Goal: Task Accomplishment & Management: Complete application form

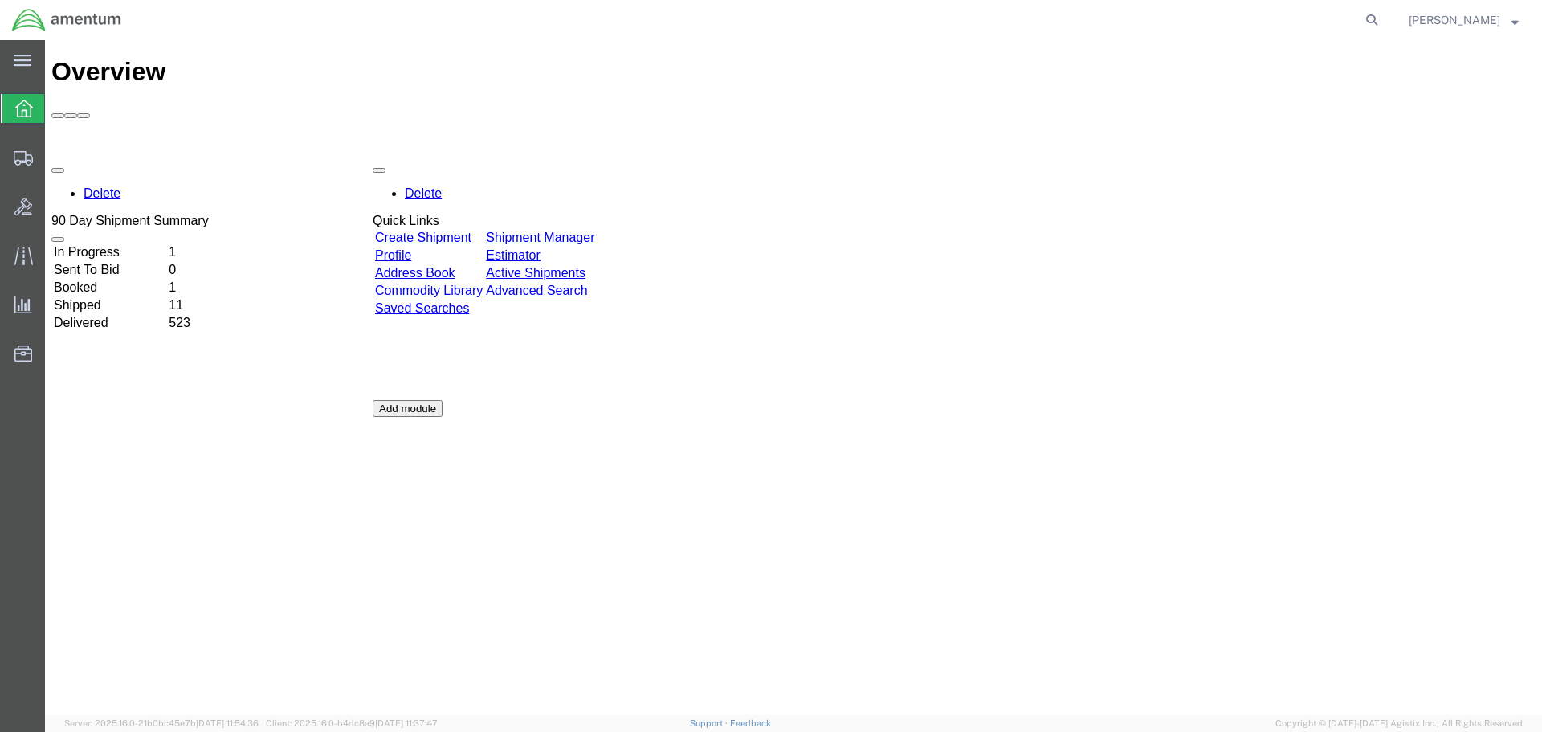
click at [455, 230] on link "Create Shipment" at bounding box center [423, 237] width 96 height 14
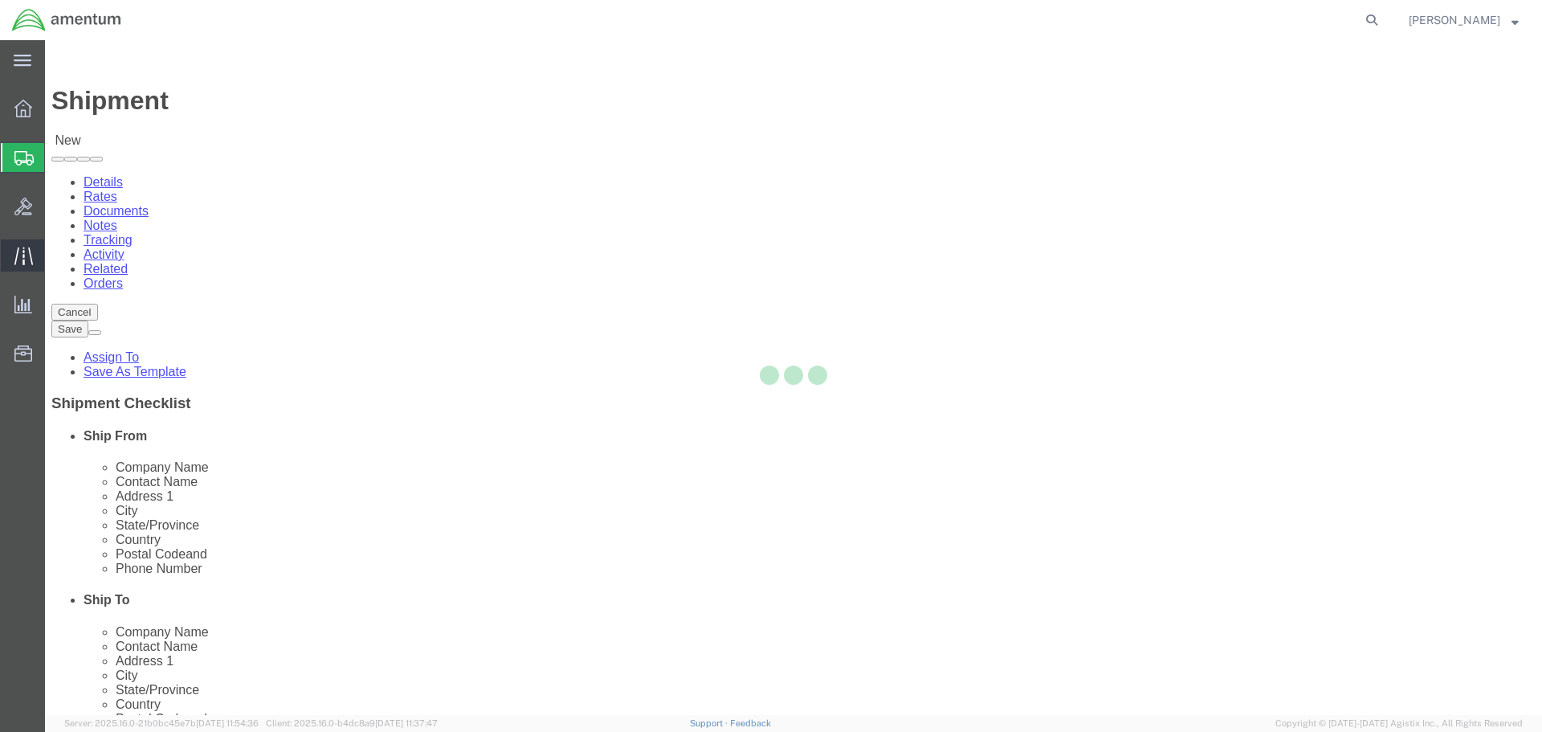
select select
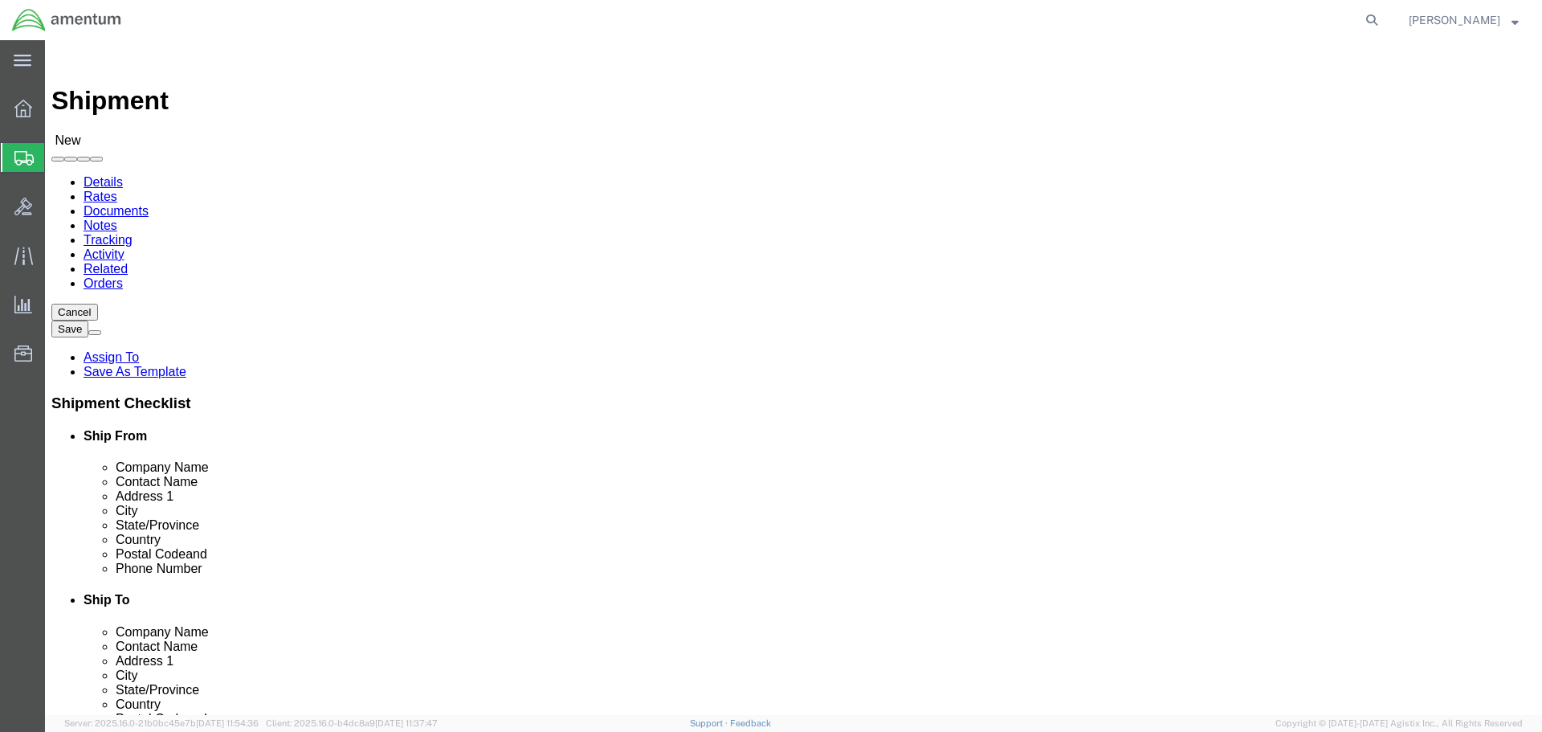
click input "text"
type input "[PERSON_NAME]"
click input "[PERSON_NAME]"
drag, startPoint x: 885, startPoint y: 332, endPoint x: 682, endPoint y: 332, distance: 203.2
click div "Contact Name [PERSON_NAME] [PERSON_NAME]"
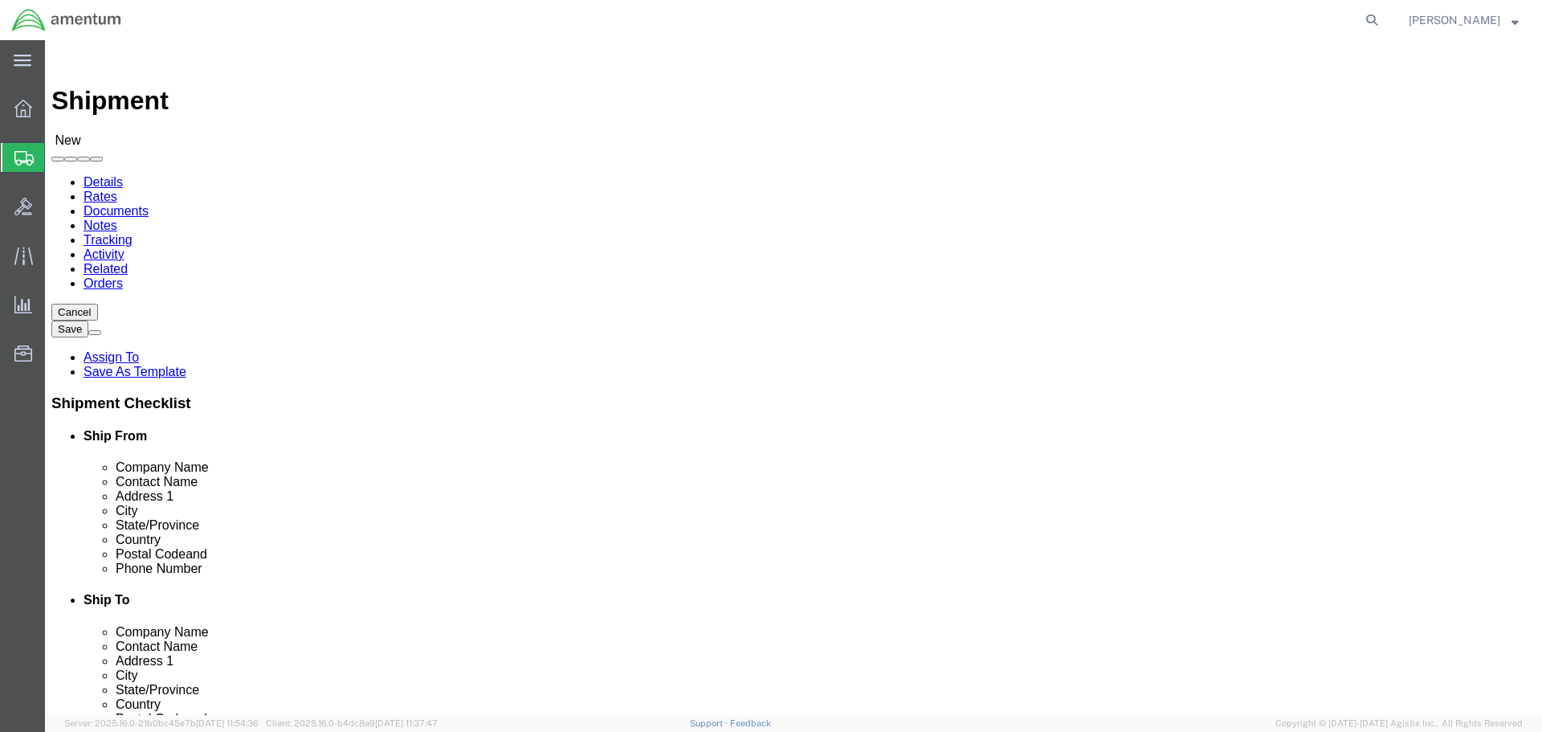
type input "[PERSON_NAME]"
select select "MYPROFILE"
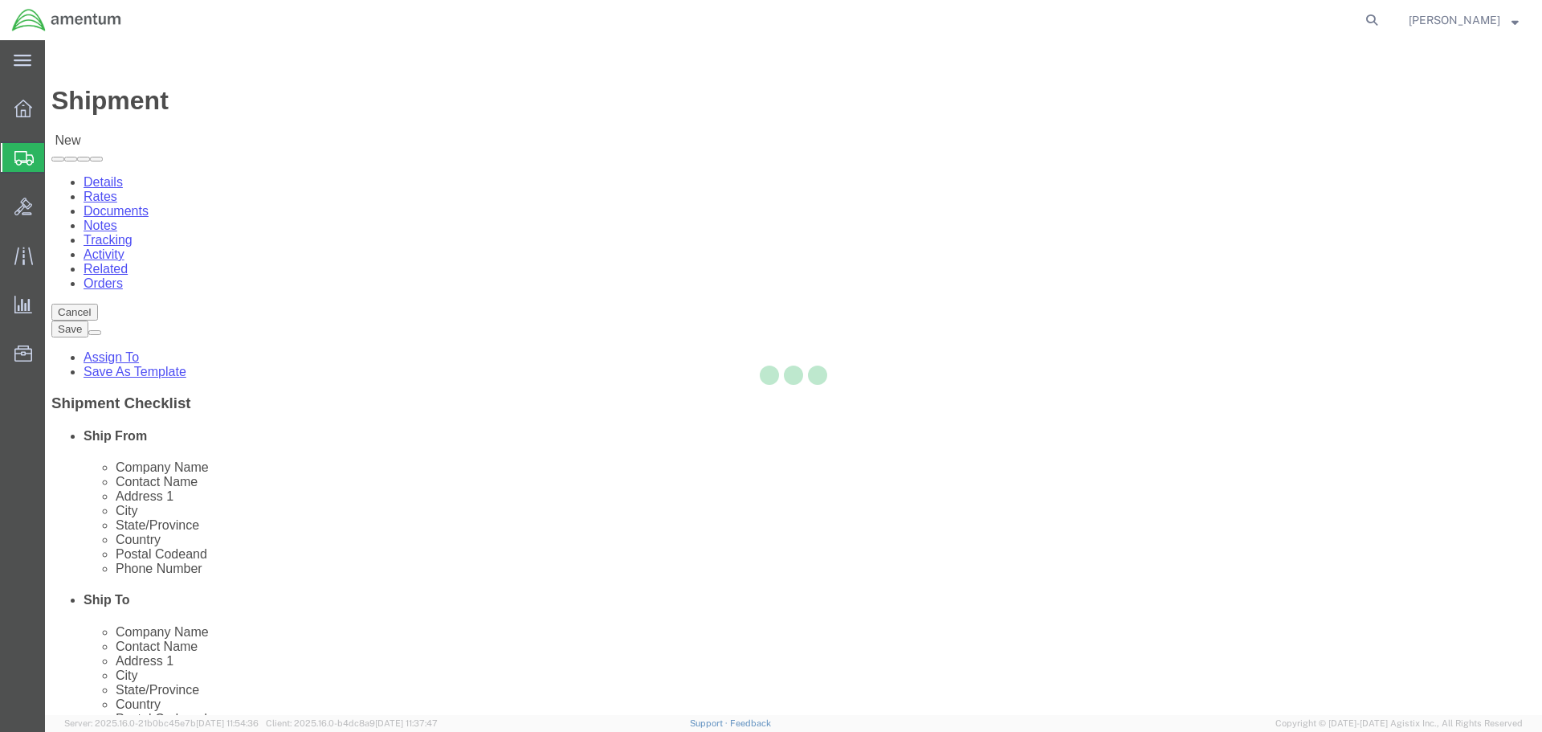
type input "Amentum Services, Inc."
type input "[PERSON_NAME]"
type input "4640 Subchaser Ct"
type input "Building 200"
type input "[GEOGRAPHIC_DATA]"
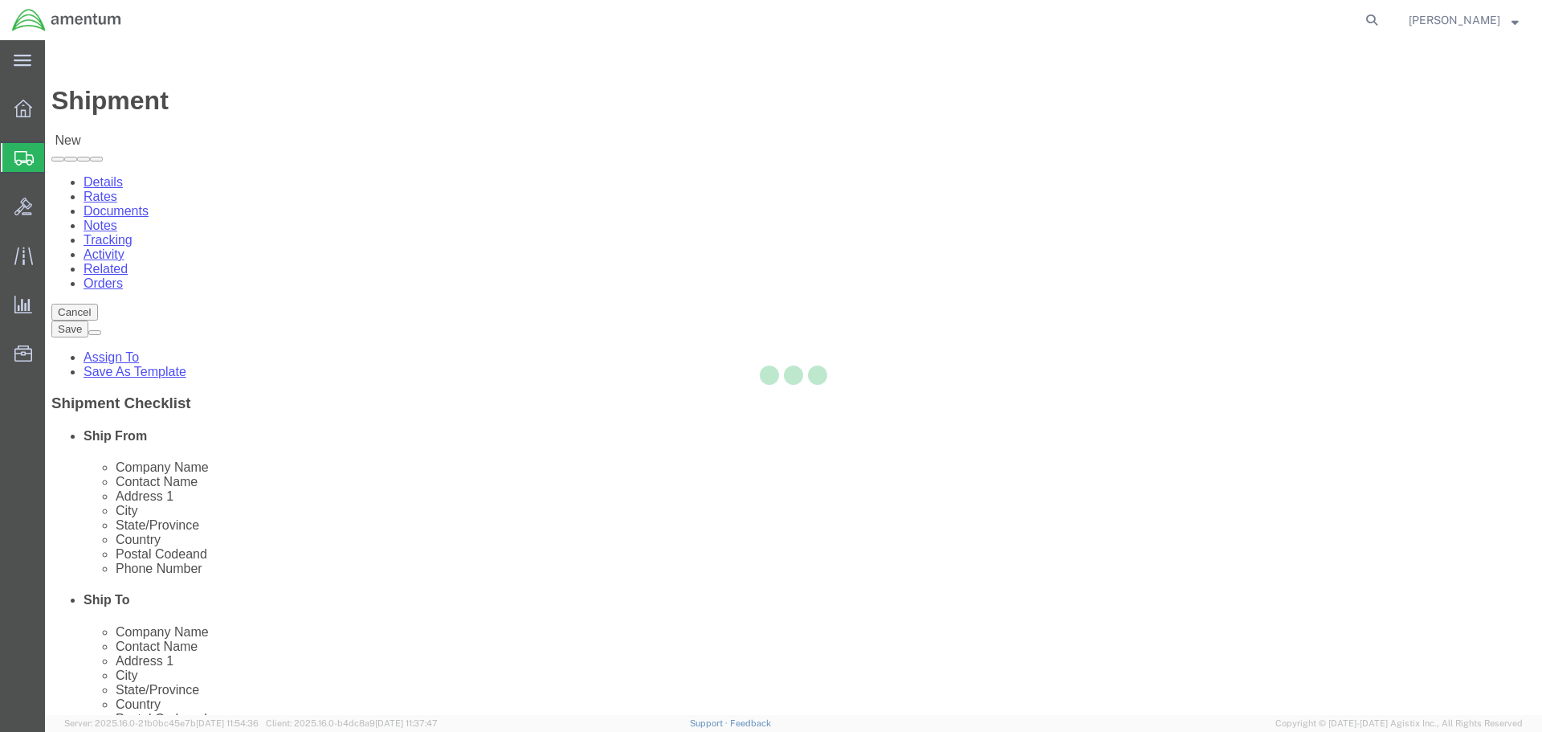
type input "32244"
type input "[PHONE_NUMBER]"
type input "309"
type input "[PERSON_NAME][EMAIL_ADDRESS][PERSON_NAME][DOMAIN_NAME]"
checkbox input "true"
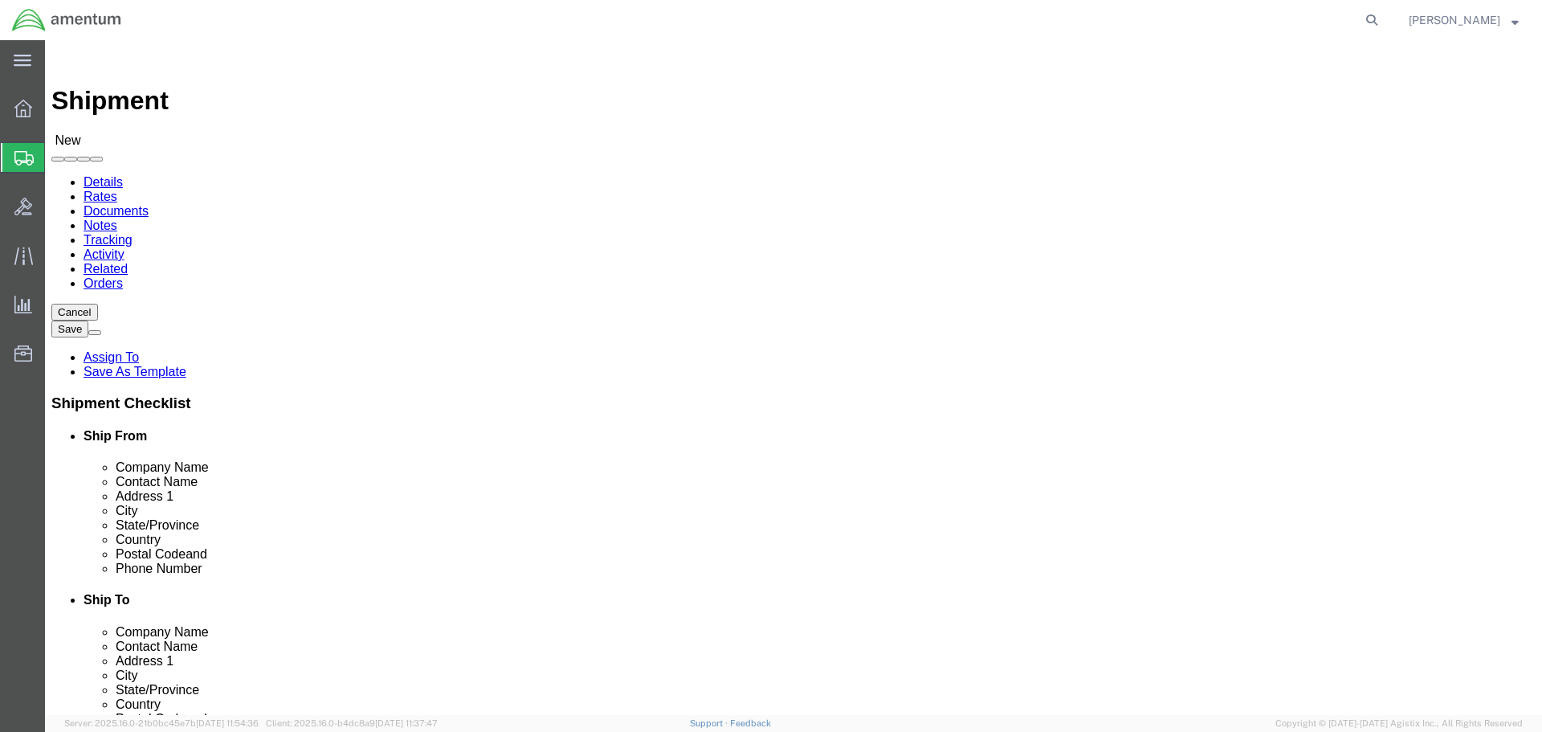
select select "FL"
type input "lrt"
select select "49940"
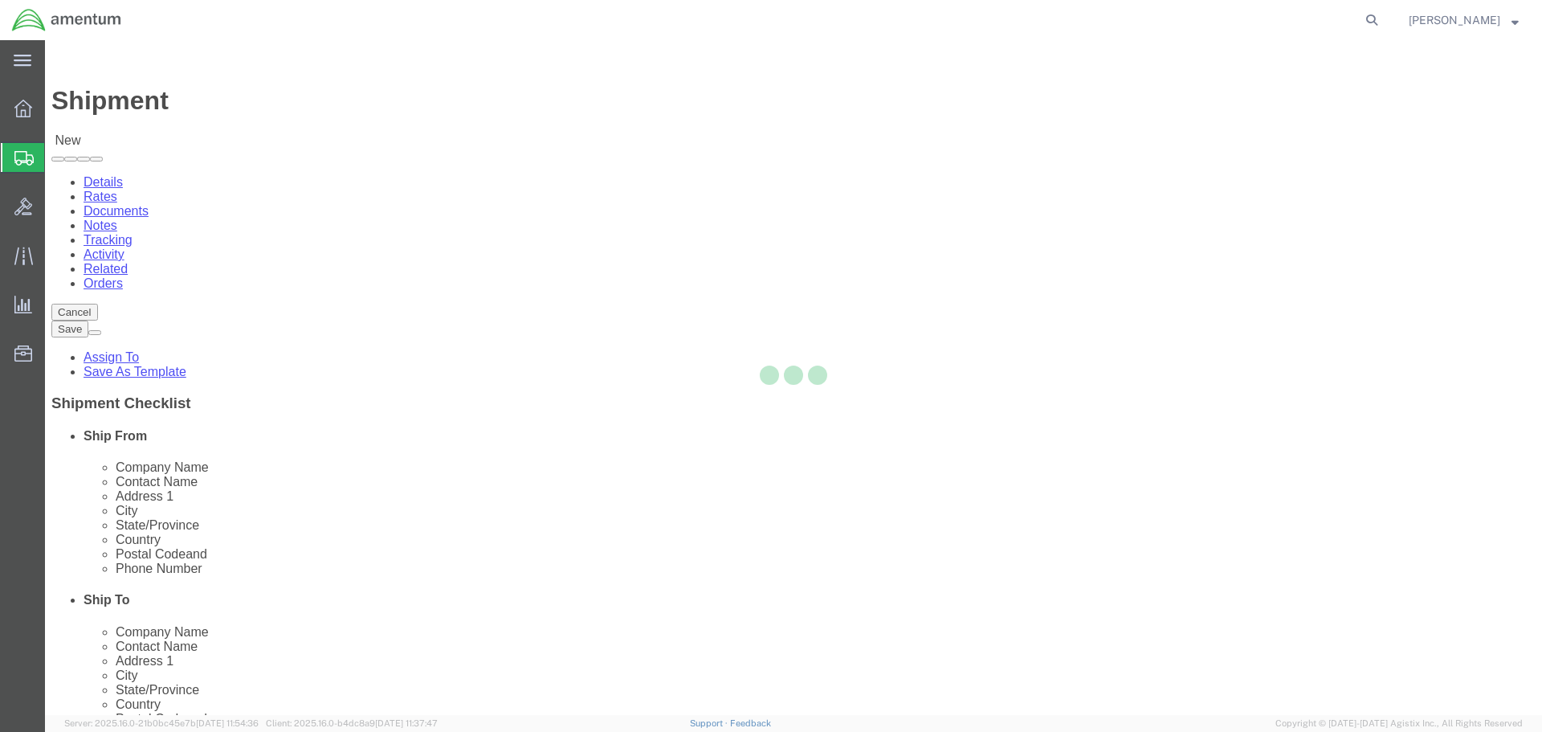
type input "Amentum Services, Inc"
type input "[PERSON_NAME][GEOGRAPHIC_DATA]"
type input "[STREET_ADDRESS][PERSON_NAME]"
type input "Hangar 3"
type input "Laredo"
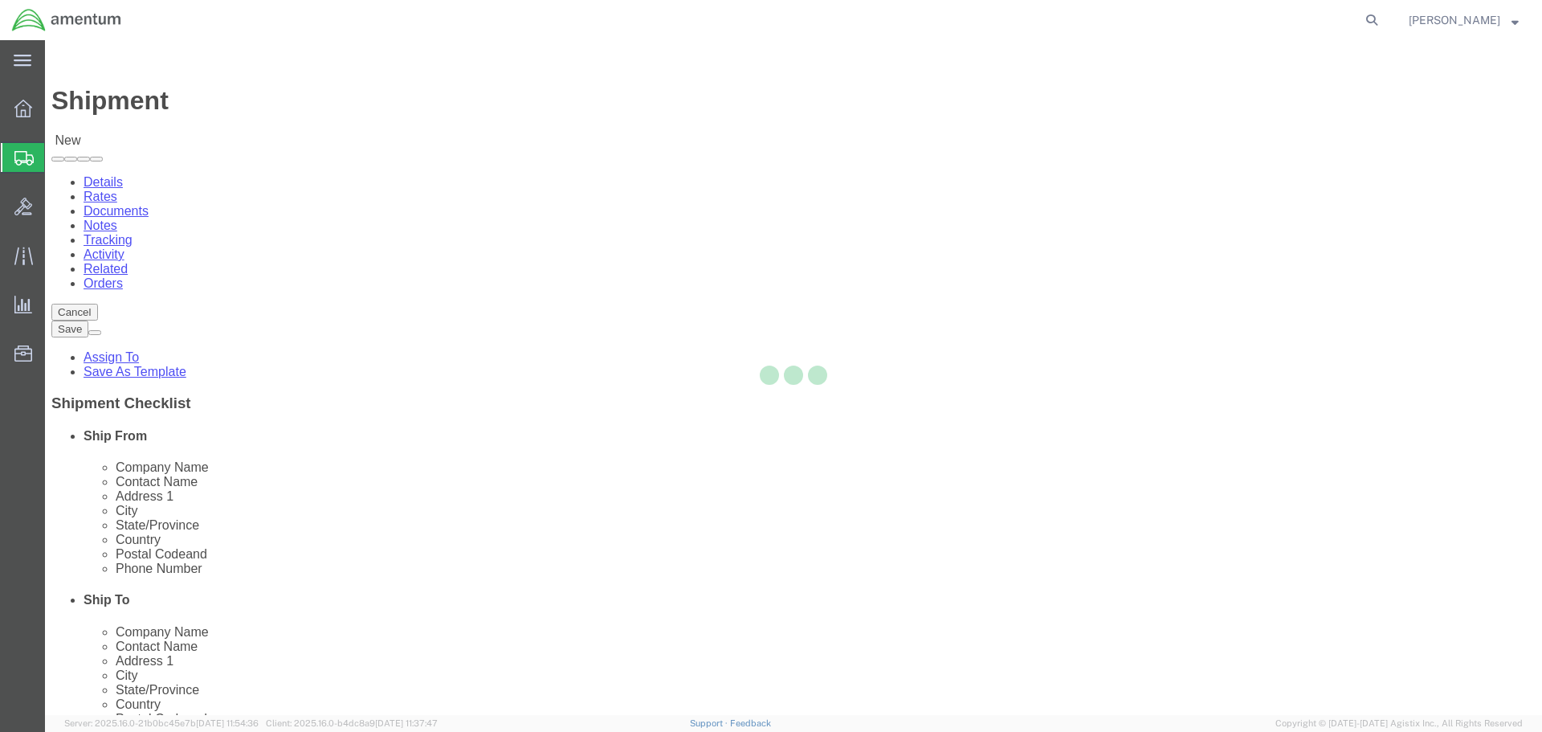
type input "78041"
type input "[PHONE_NUMBER]"
type input "[EMAIL_ADDRESS][PERSON_NAME][DOMAIN_NAME]"
checkbox input "true"
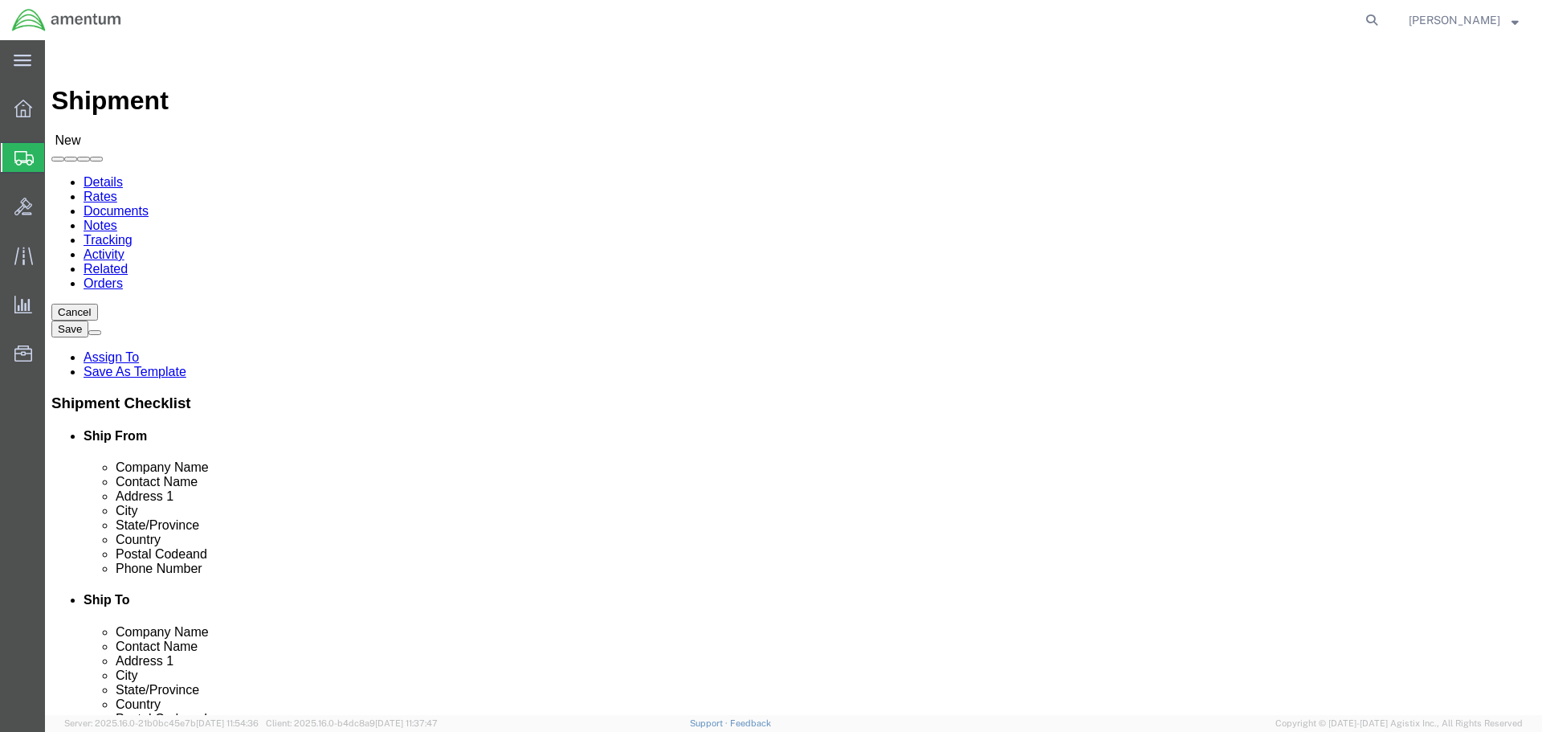
select select "[GEOGRAPHIC_DATA]"
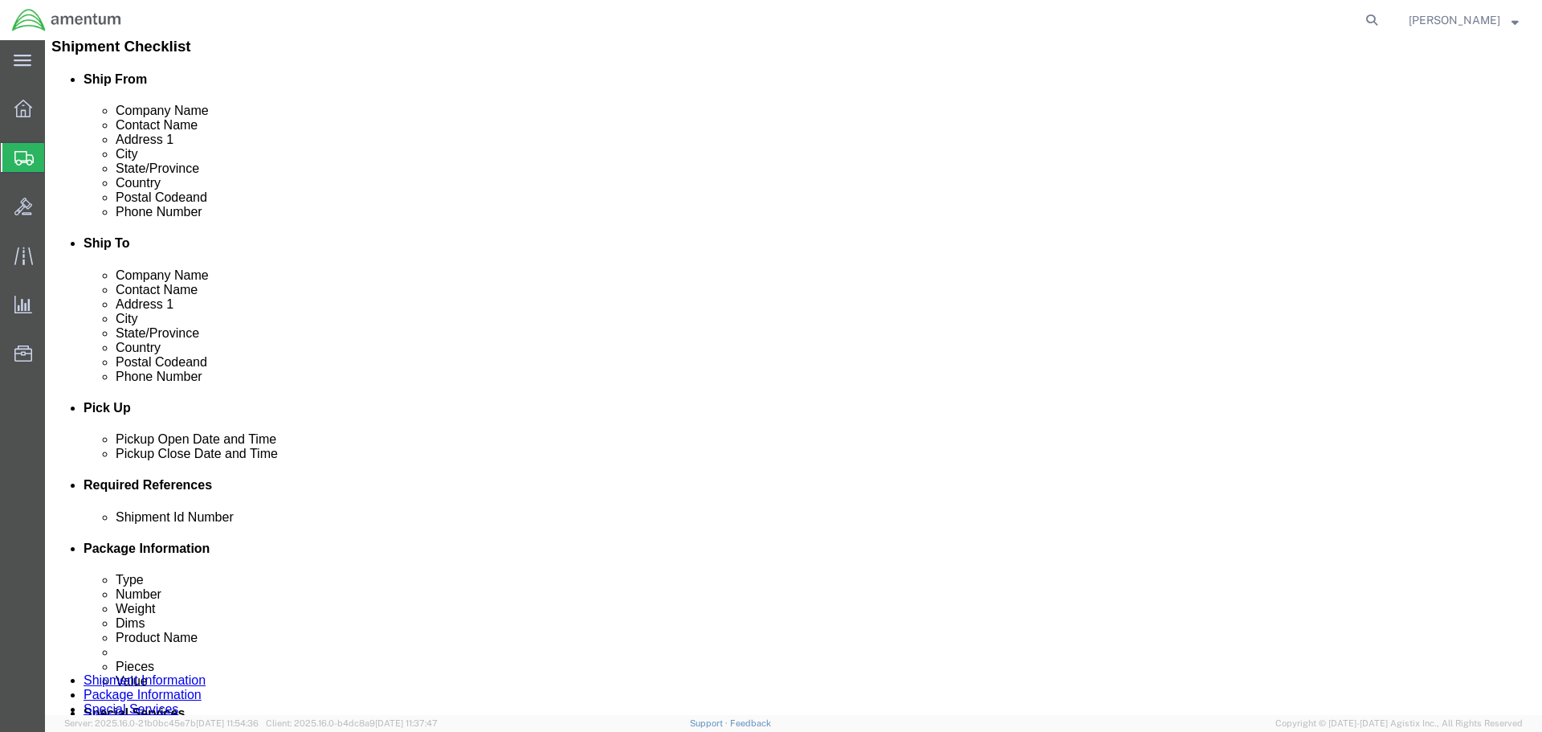
scroll to position [482, 0]
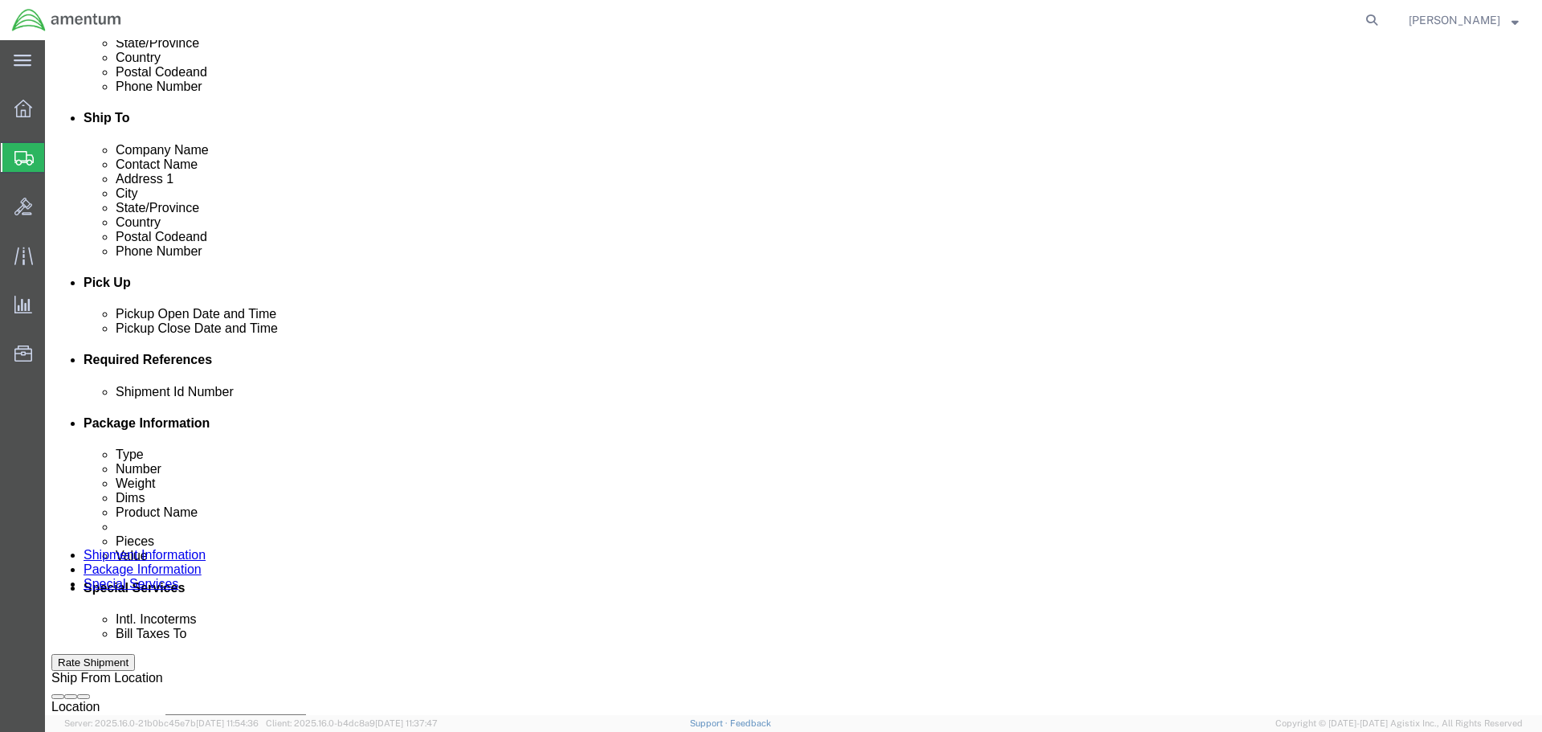
click input "text"
type input "s"
type input "STDH TO LRT"
click button "Add reference"
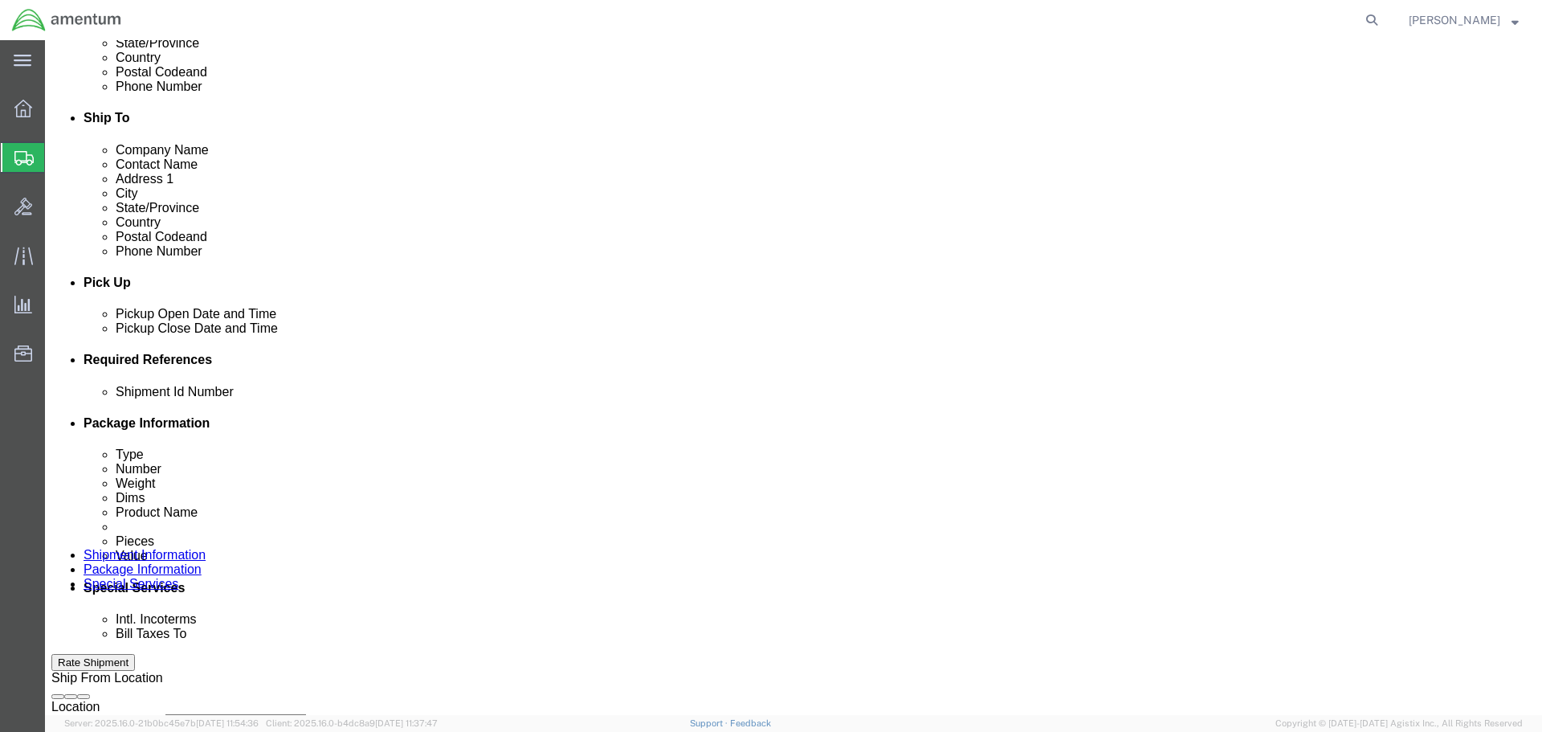
click button "Add reference"
click div
click icon "button"
click select "Select Account Type Activity ID Airline Appointment Number ASN Batch Request # …"
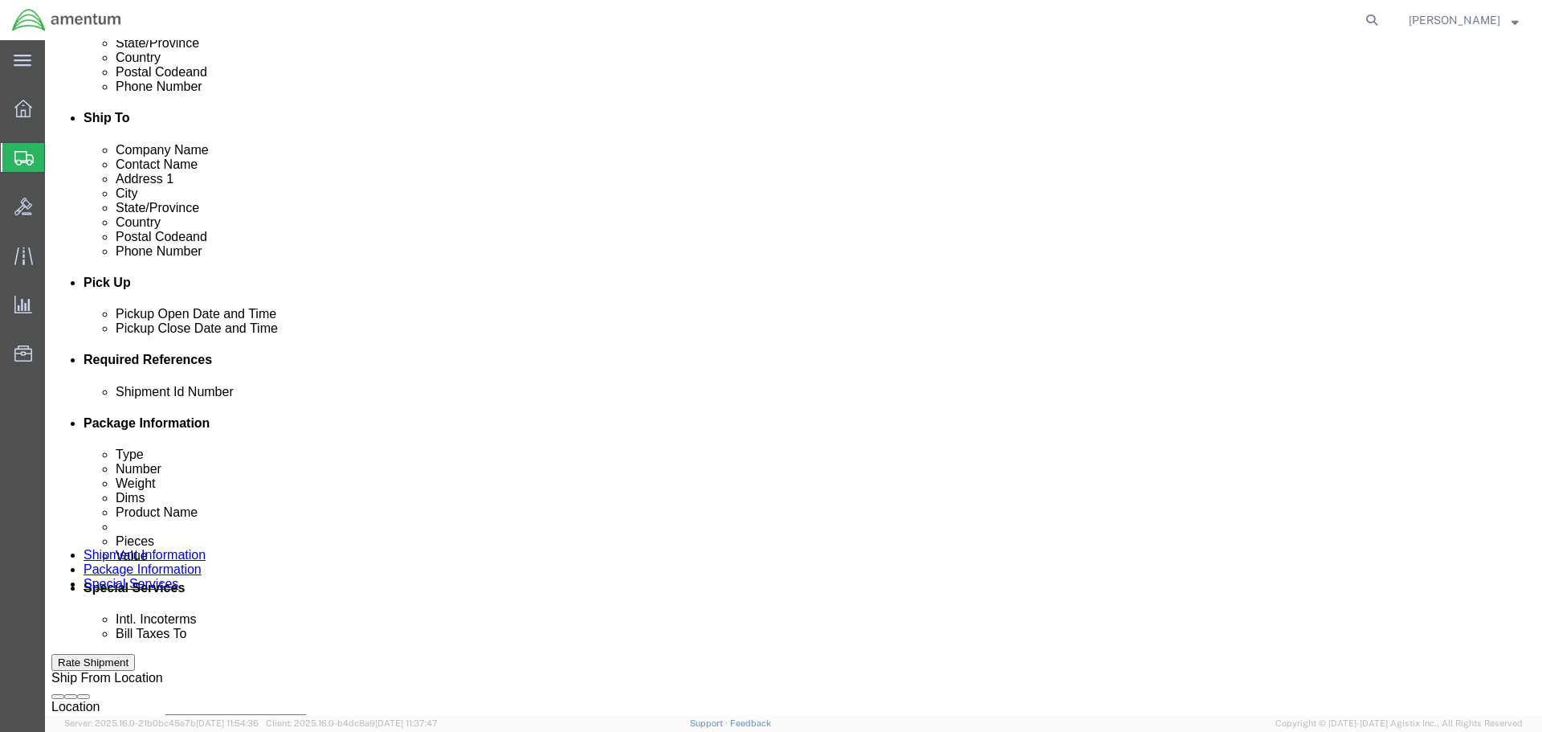
select select "PROJNUM"
click select "Select Account Type Activity ID Airline Appointment Number ASN Batch Request # …"
type input "6118.03.03.2219.000.SER.0000"
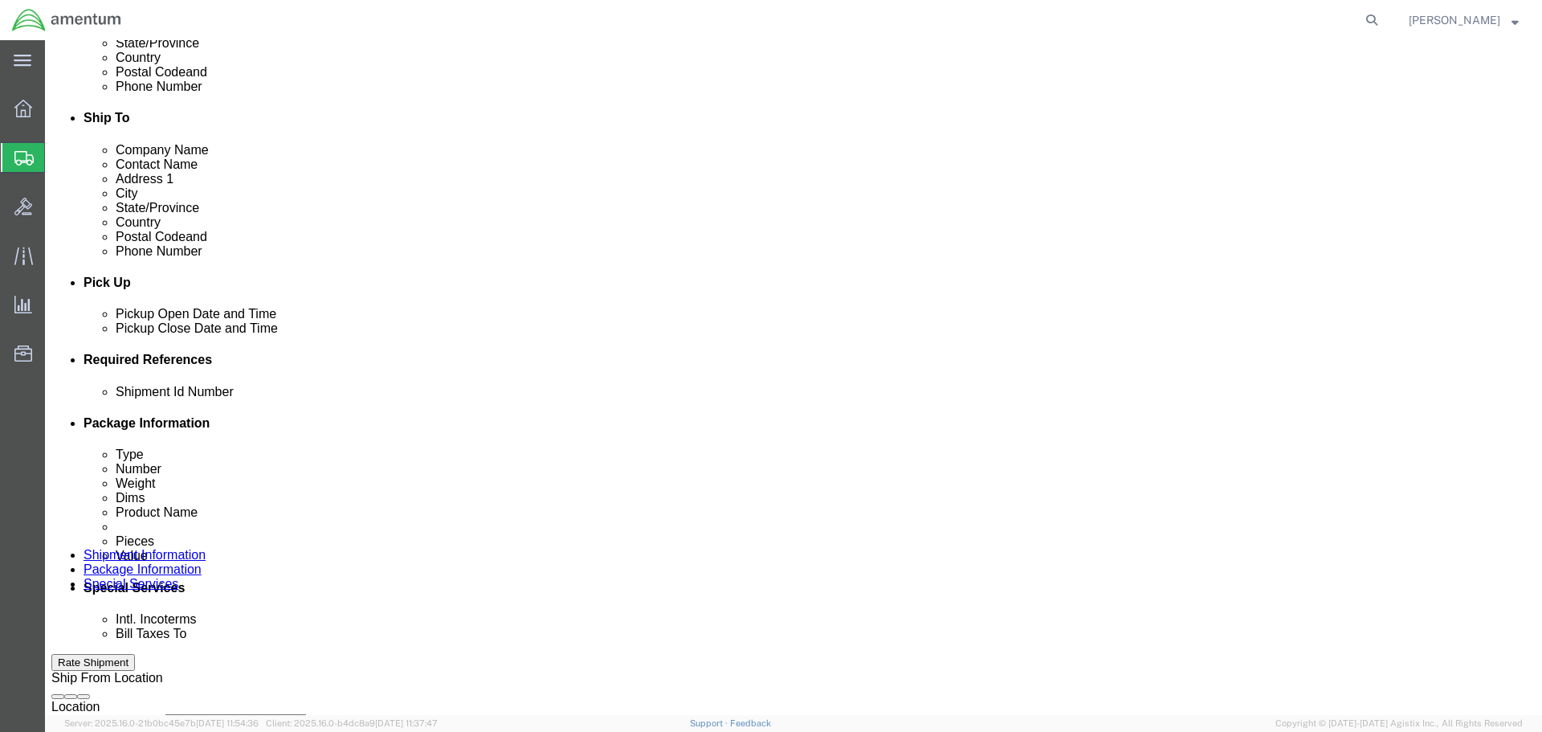
select select "DEPT"
type input "CBP"
select select "CUSTREF"
type input "IR61607"
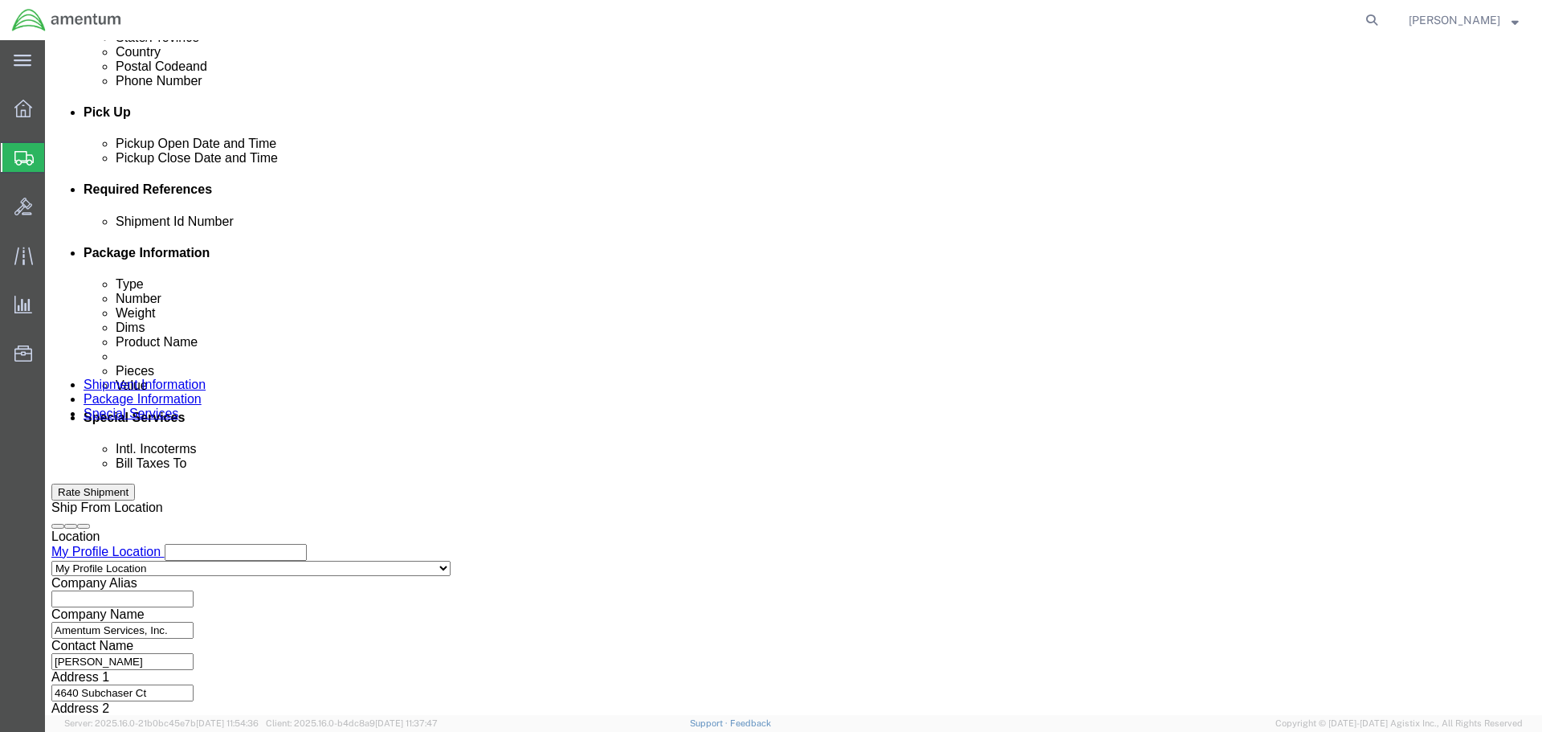
scroll to position [735, 0]
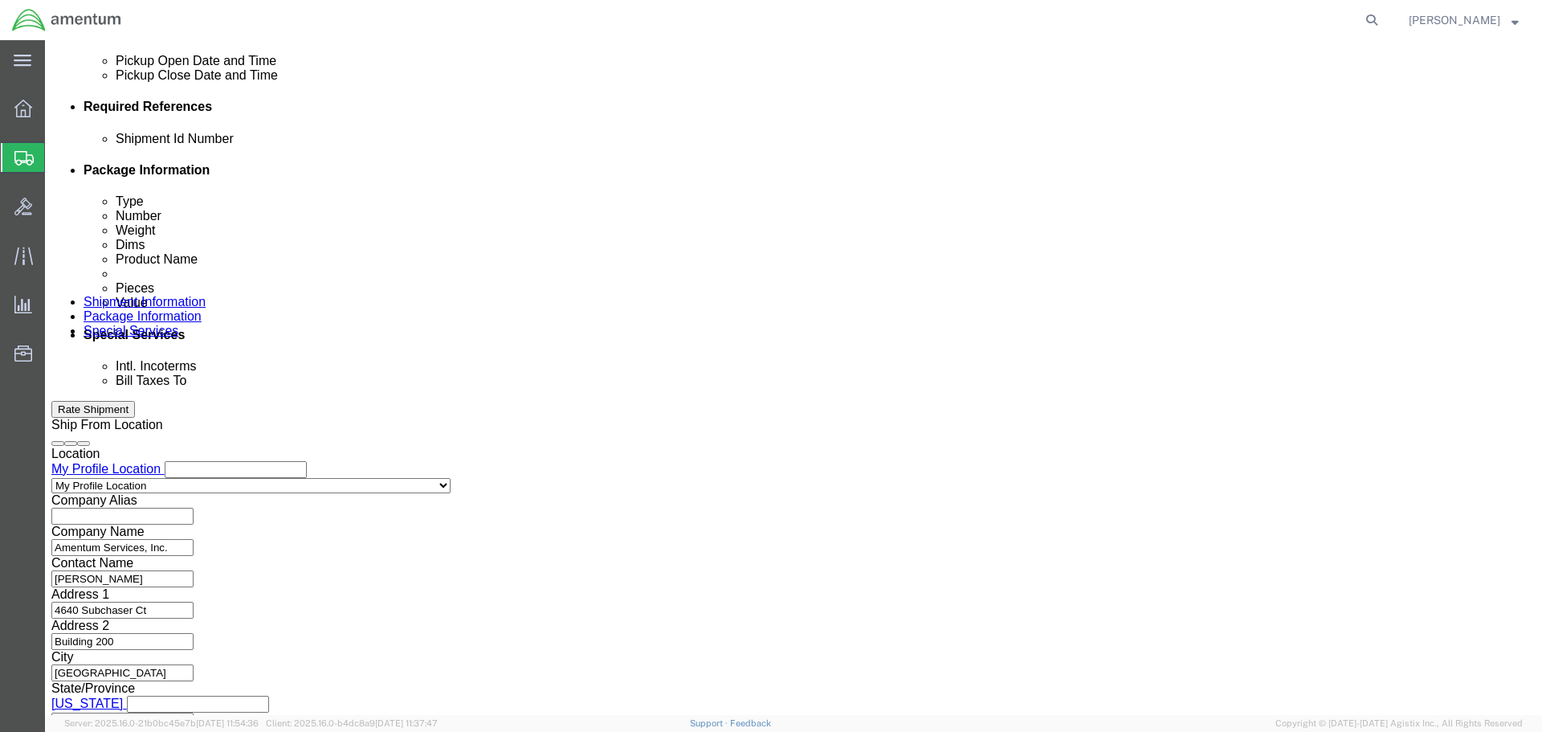
drag, startPoint x: 1135, startPoint y: 604, endPoint x: 1092, endPoint y: 602, distance: 42.6
click button "Continue"
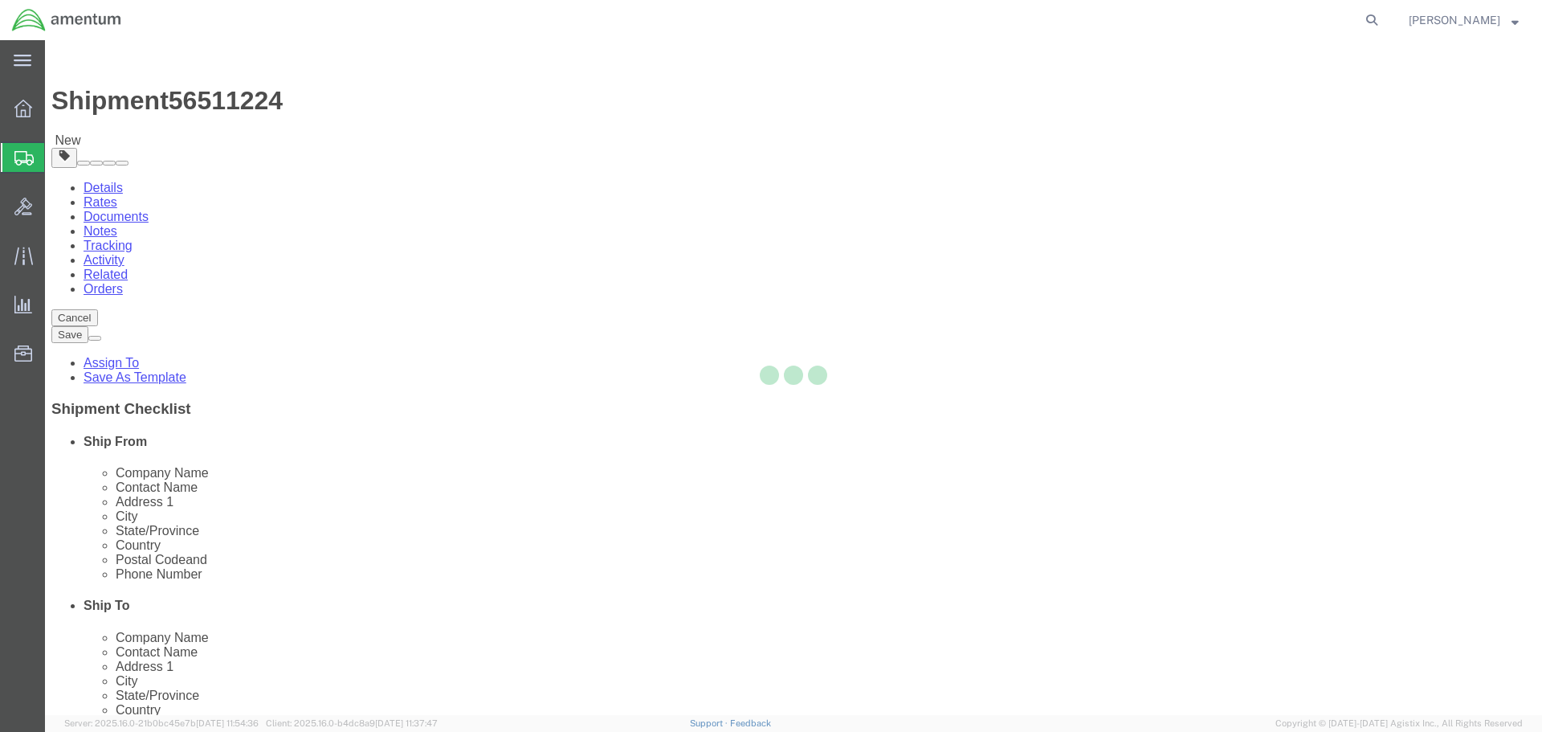
select select "CBOX"
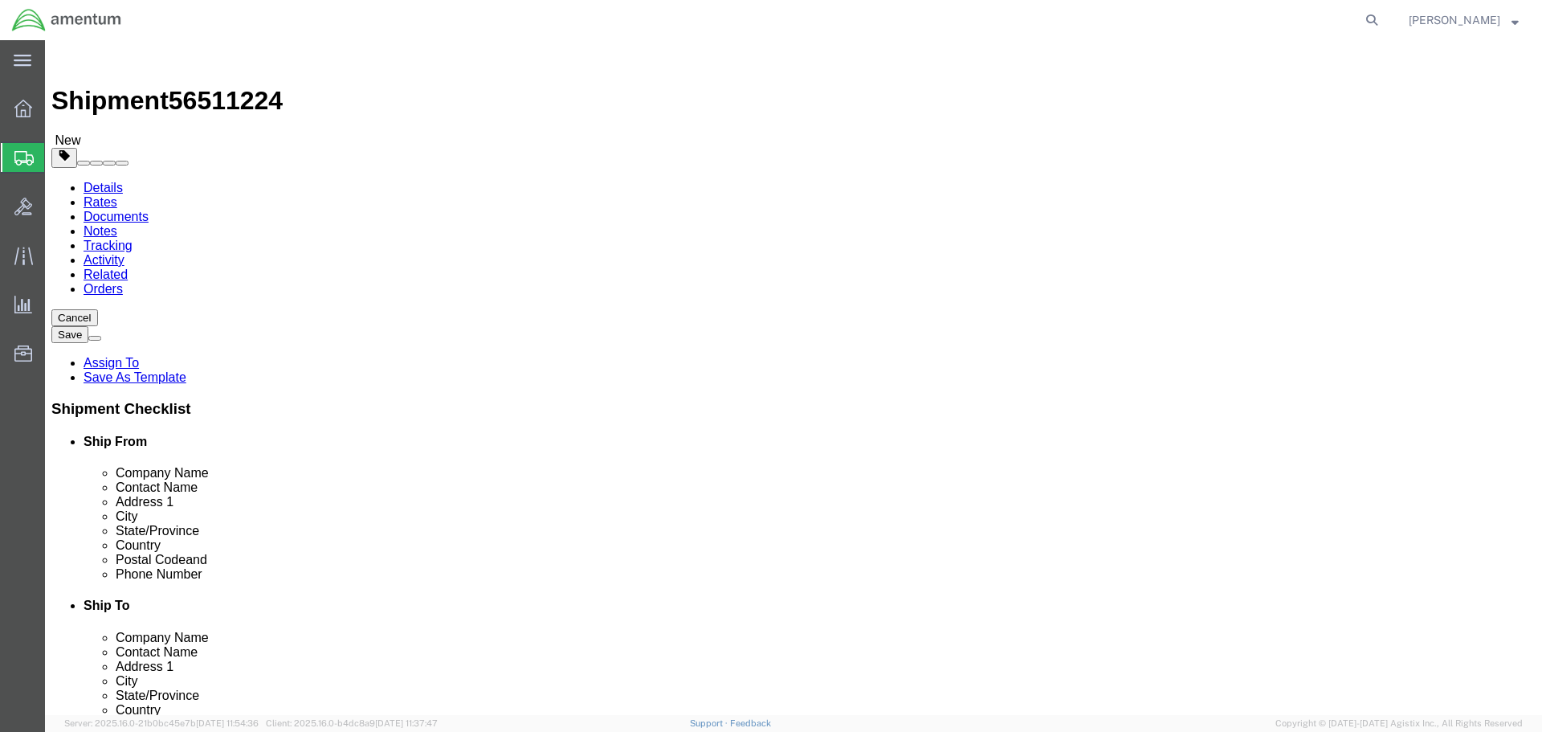
click div "Package Type Select BCK Boxes Bale(s) Basket(s) Bolt(s) Bottle(s) Buckets Bulk …"
click input "text"
type input "52"
type input "34"
type input "48"
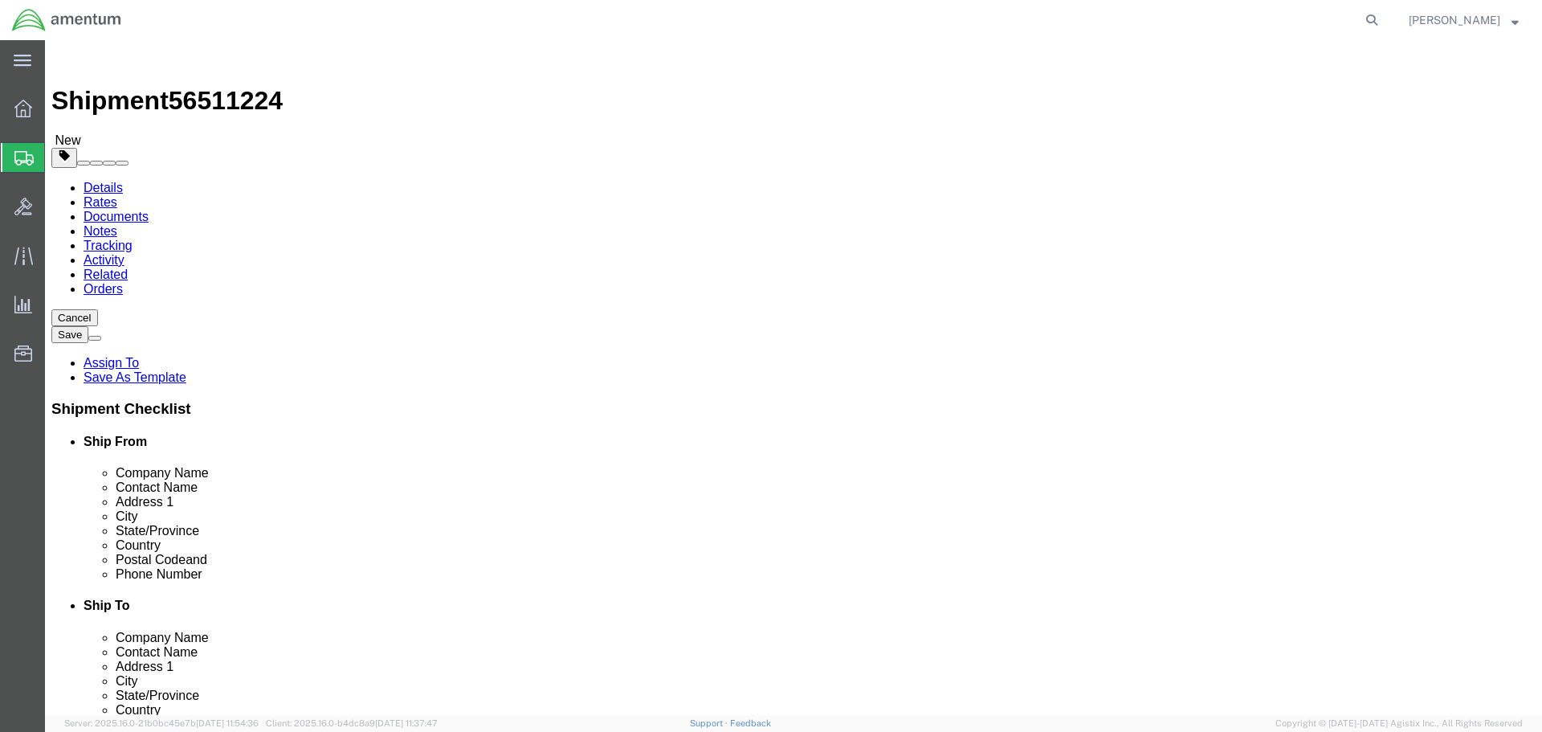
type input "270"
click select "Select BCK Boxes Bale(s) Basket(s) Bolt(s) Bottle(s) Buckets Bulk Bundle(s) Can…"
select select "PSNS"
click select "Select BCK Boxes Bale(s) Basket(s) Bolt(s) Bottle(s) Buckets Bulk Bundle(s) Can…"
click link "Add Content"
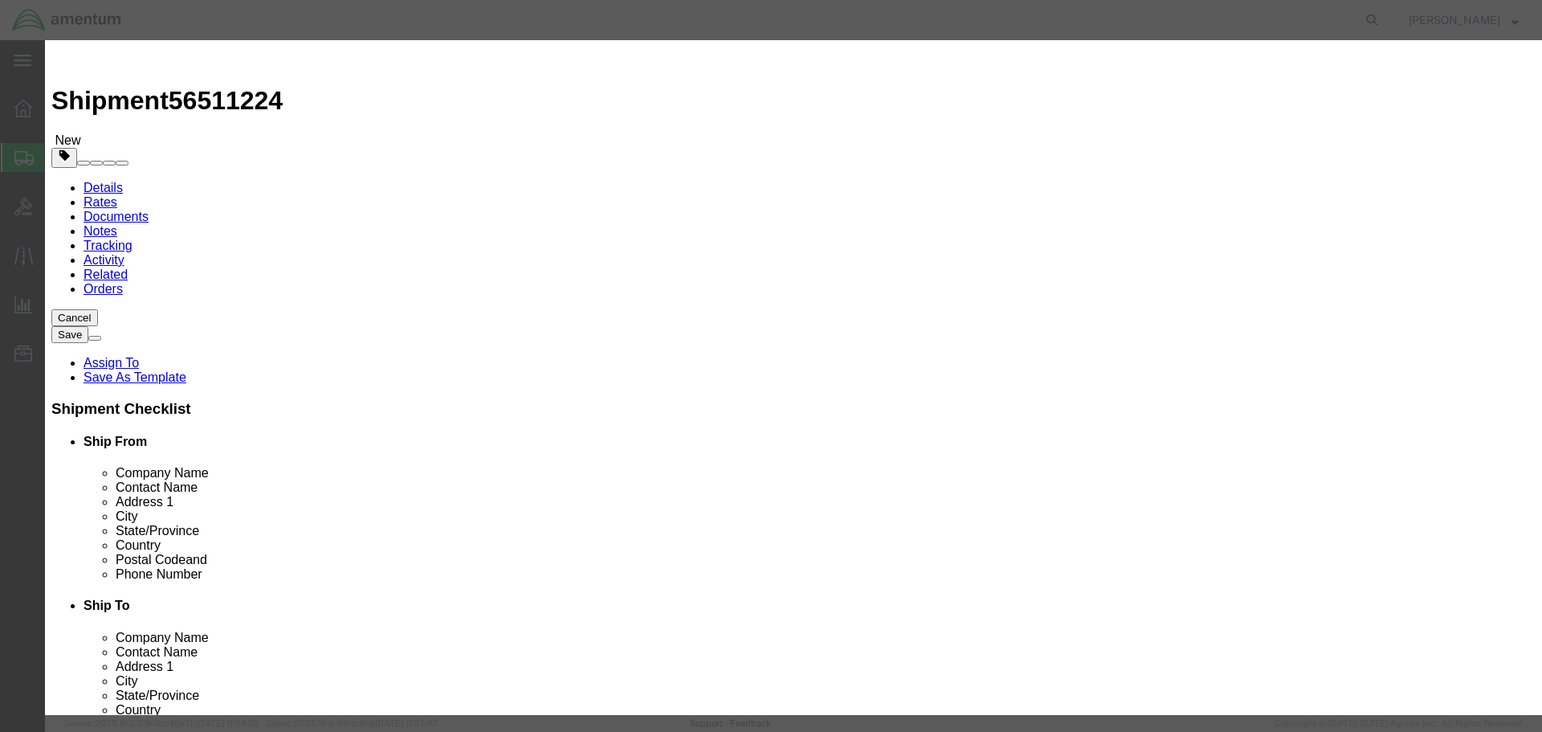
click input "text"
type input "STHD"
type input "1"
type input "700000"
click select "Select 50 55 60 65 70 85 92.5 100 125 175 250 300 400"
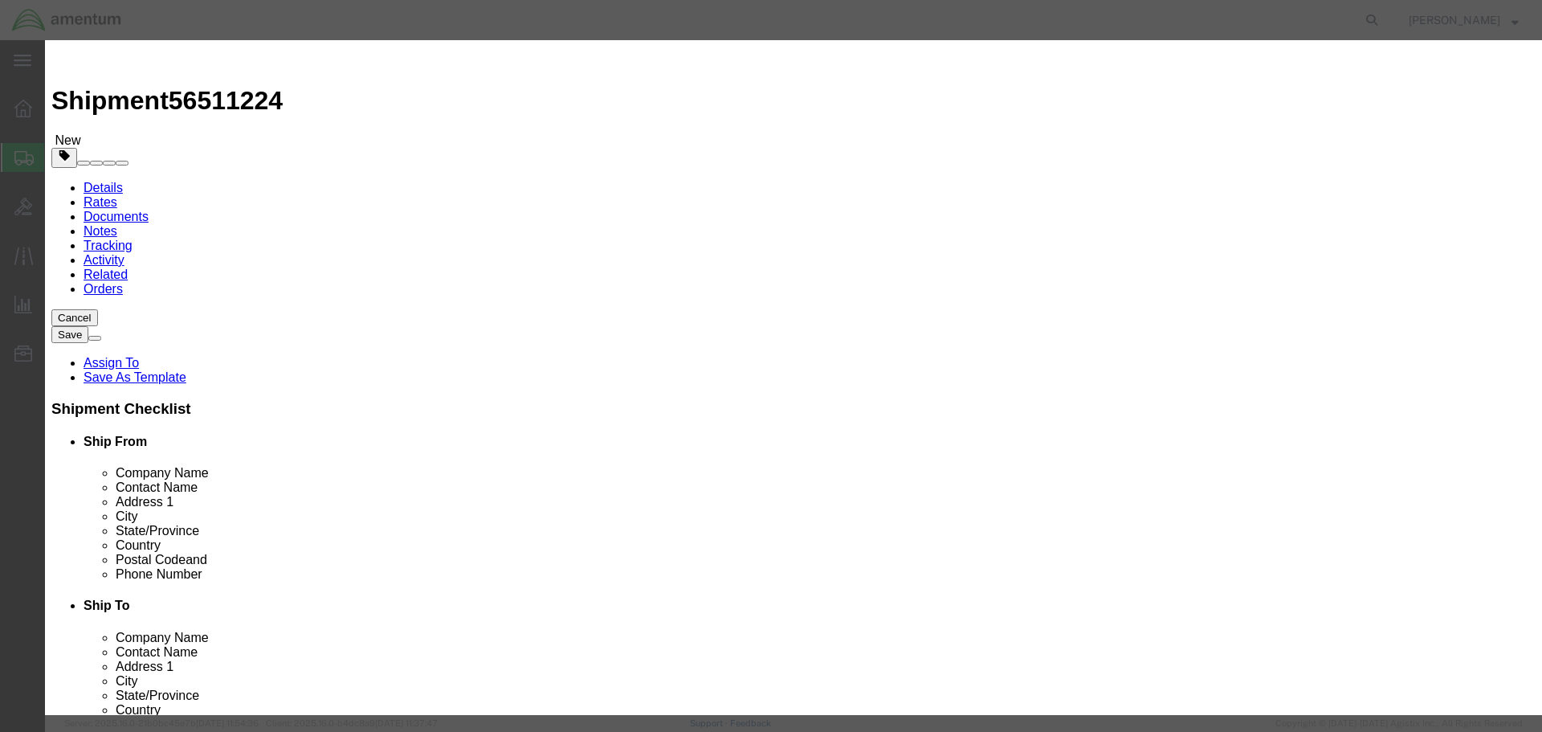
select select "175"
click select "Select 50 55 60 65 70 85 92.5 100 125 175 250 300 400"
click button "Save & Close"
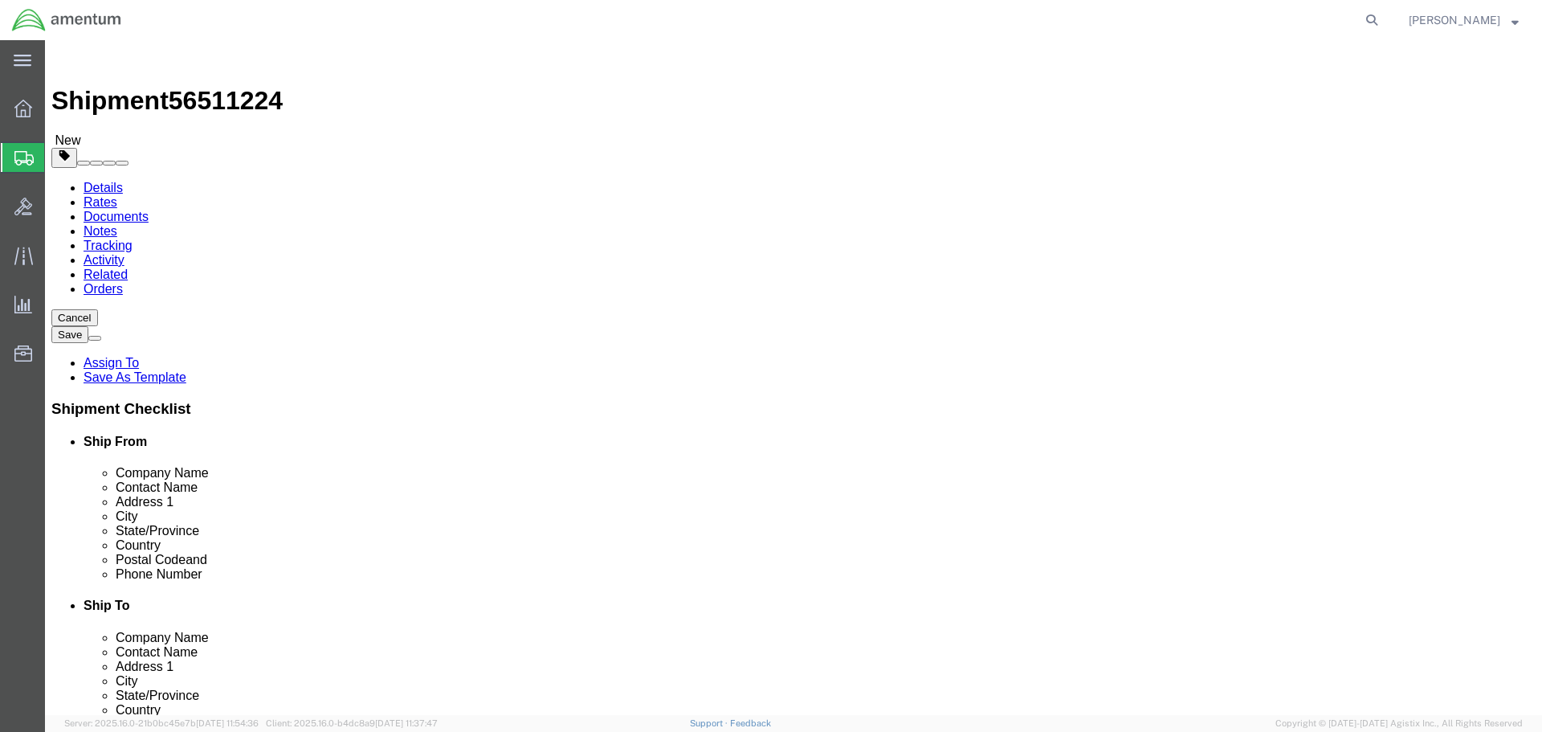
click button "Rate Shipment"
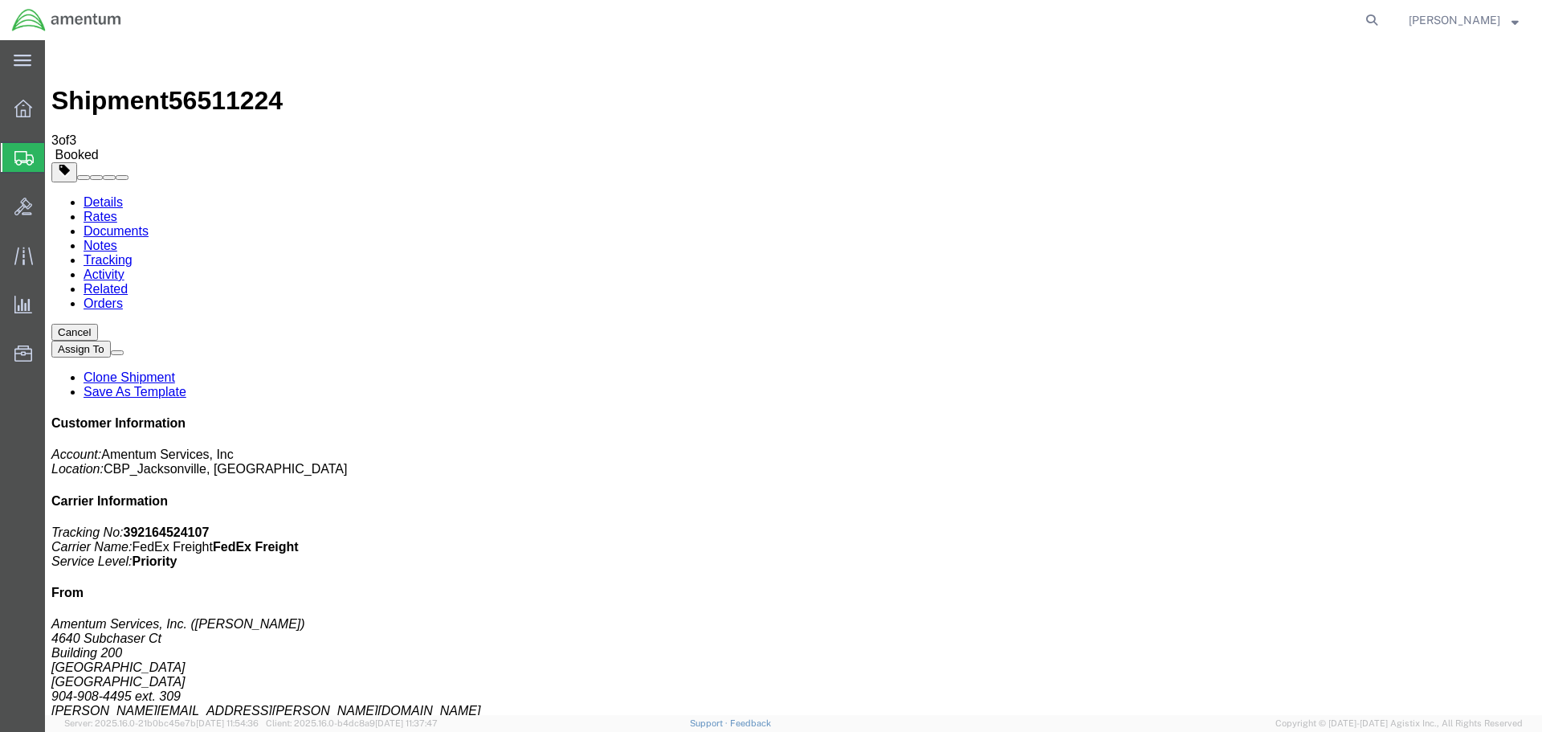
checkbox input "true"
click at [111, 195] on link "Details" at bounding box center [103, 202] width 39 height 14
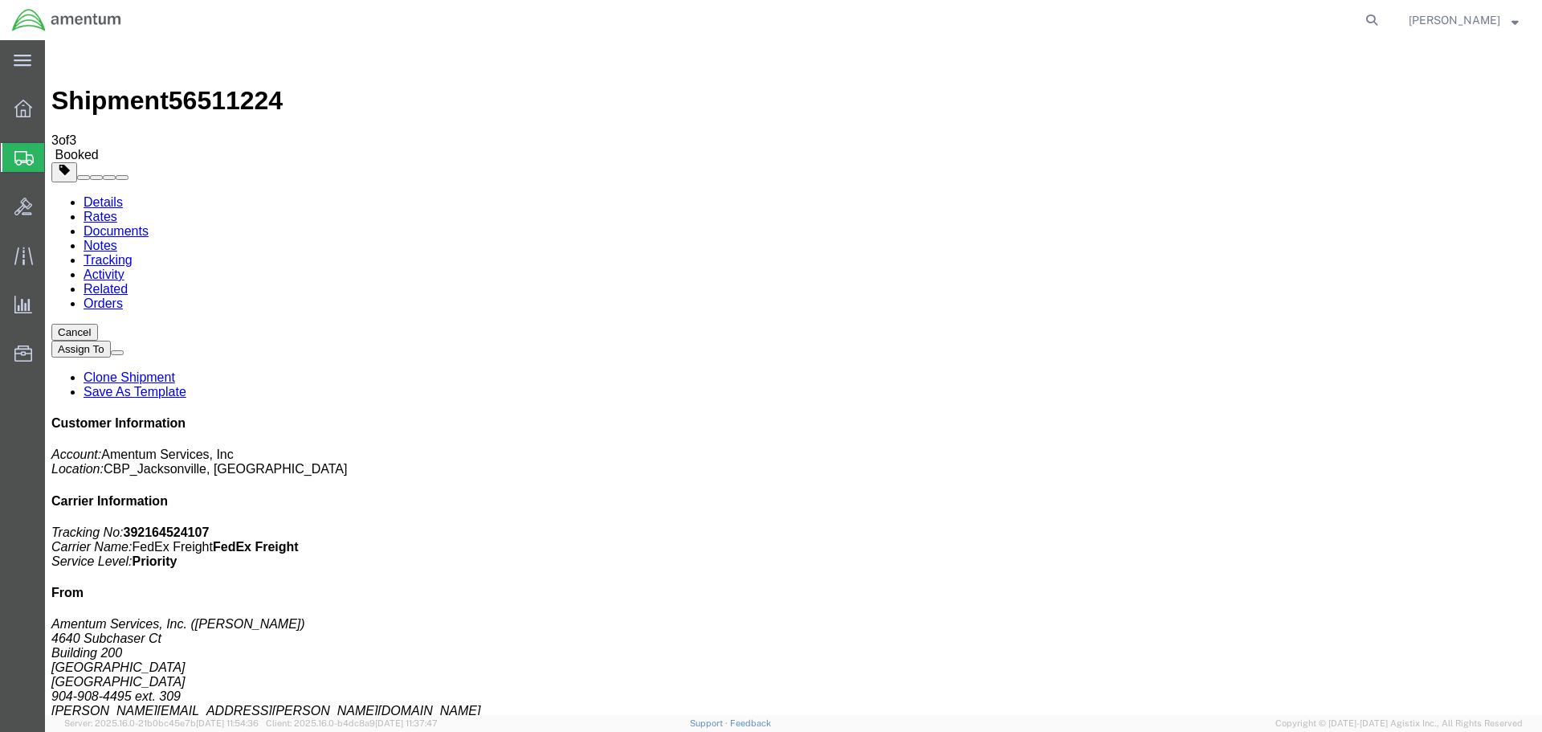
click span "button"
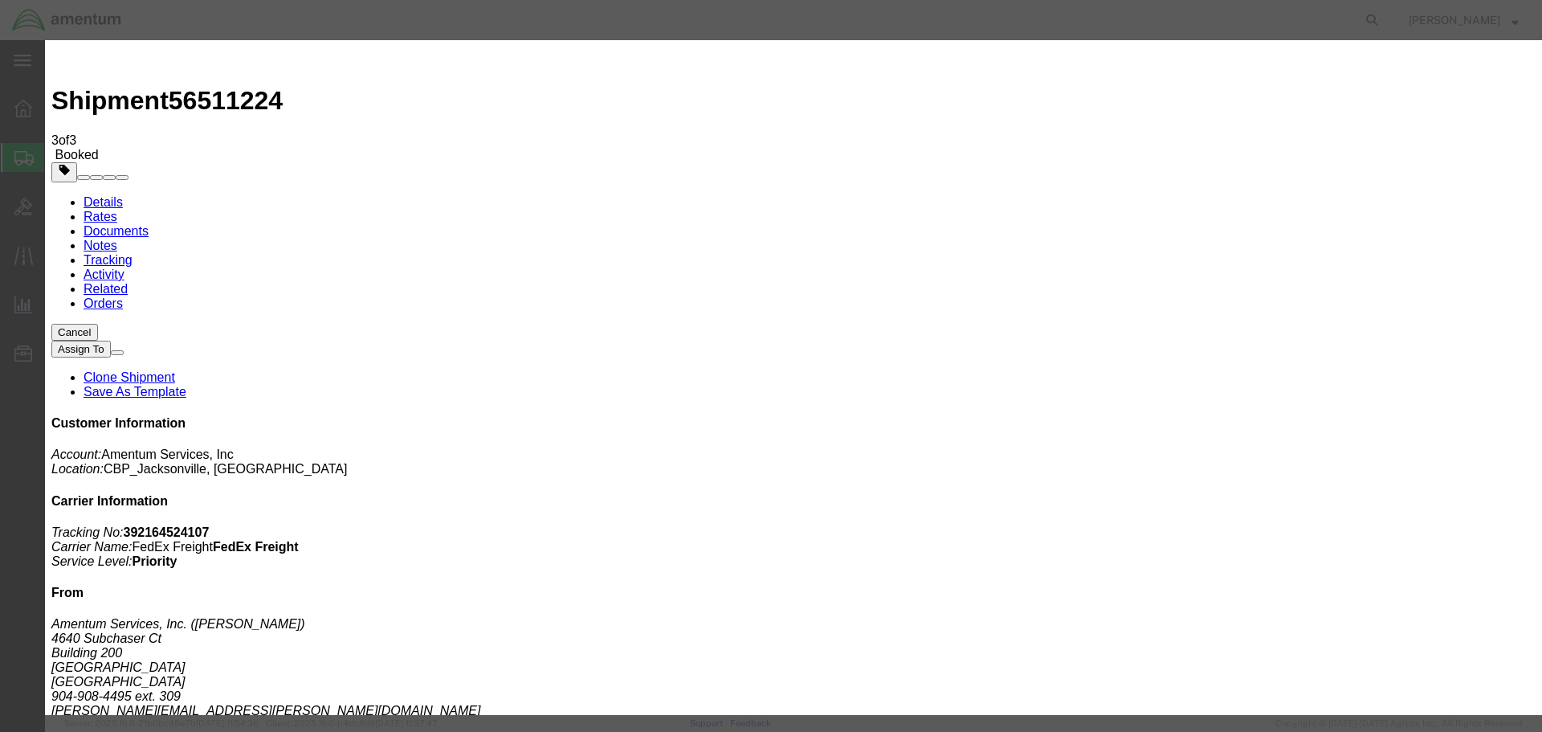
click div "[DATE] 2:00 PM"
type input "3:00 PM"
click button "Apply"
click button "Save"
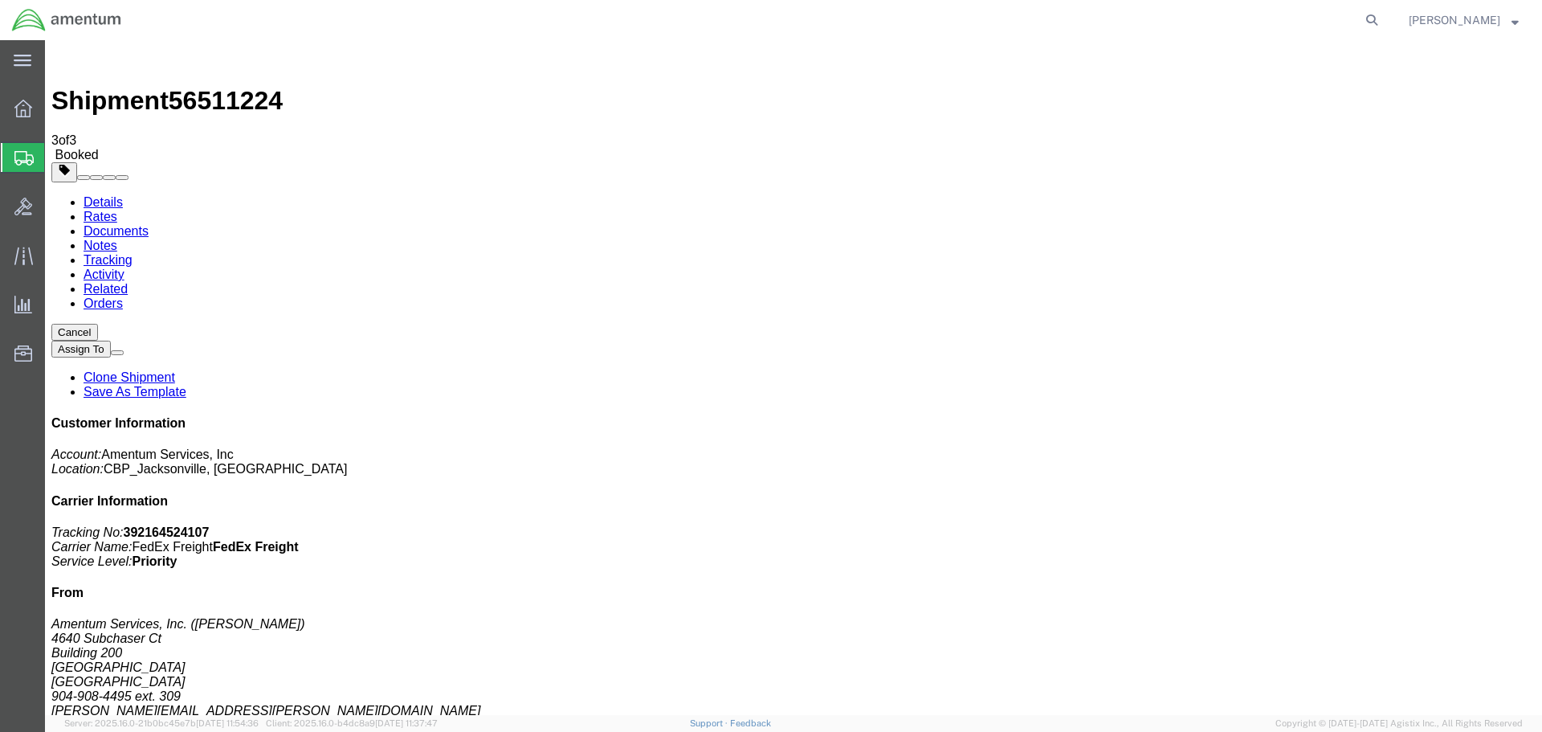
click button "Close"
click link "Schedule pickup request"
click b "392164524107"
copy b "392164524107"
